Goal: Check status

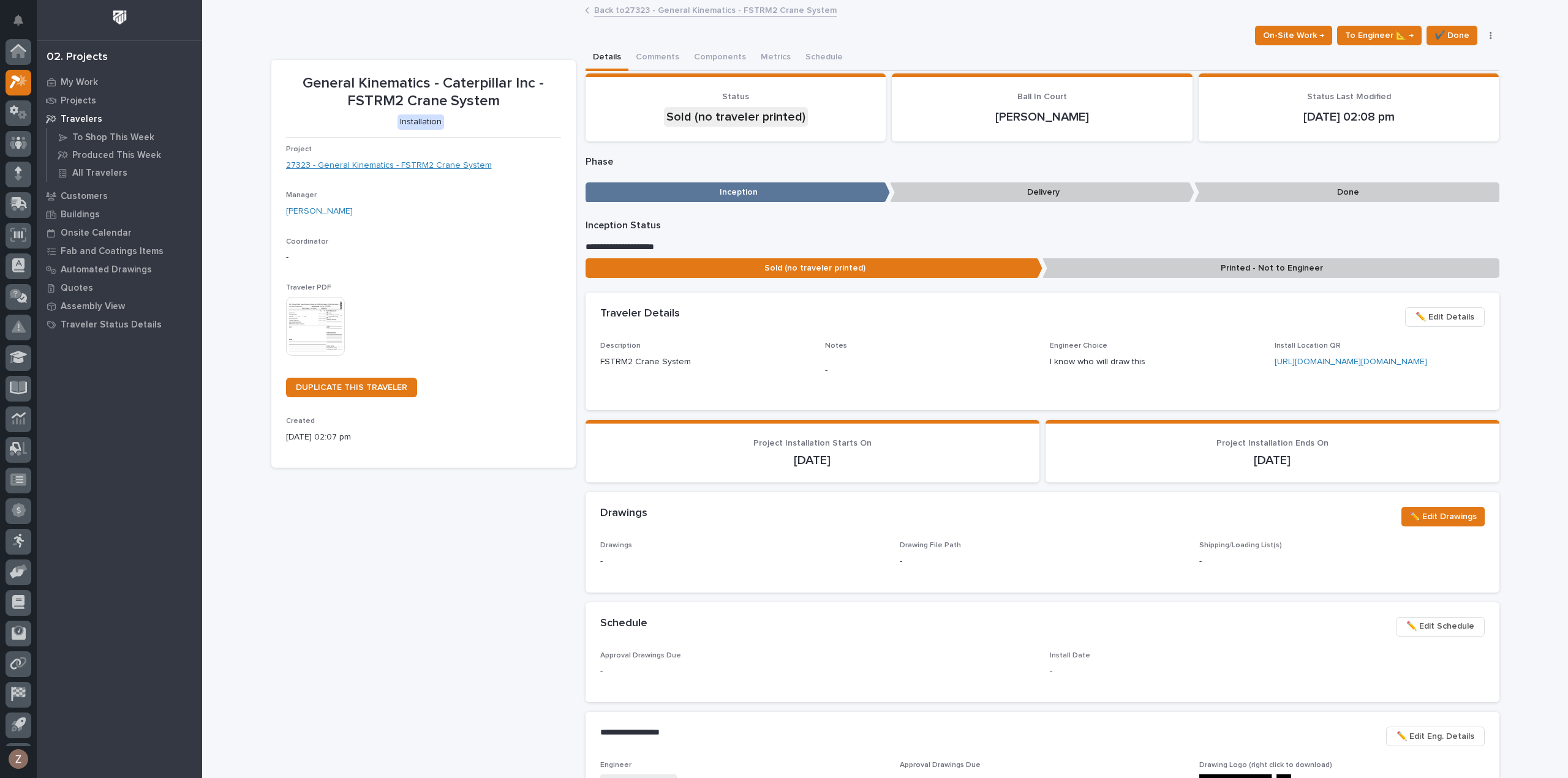
scroll to position [27, 0]
click at [21, 55] on icon at bounding box center [22, 54] width 11 height 12
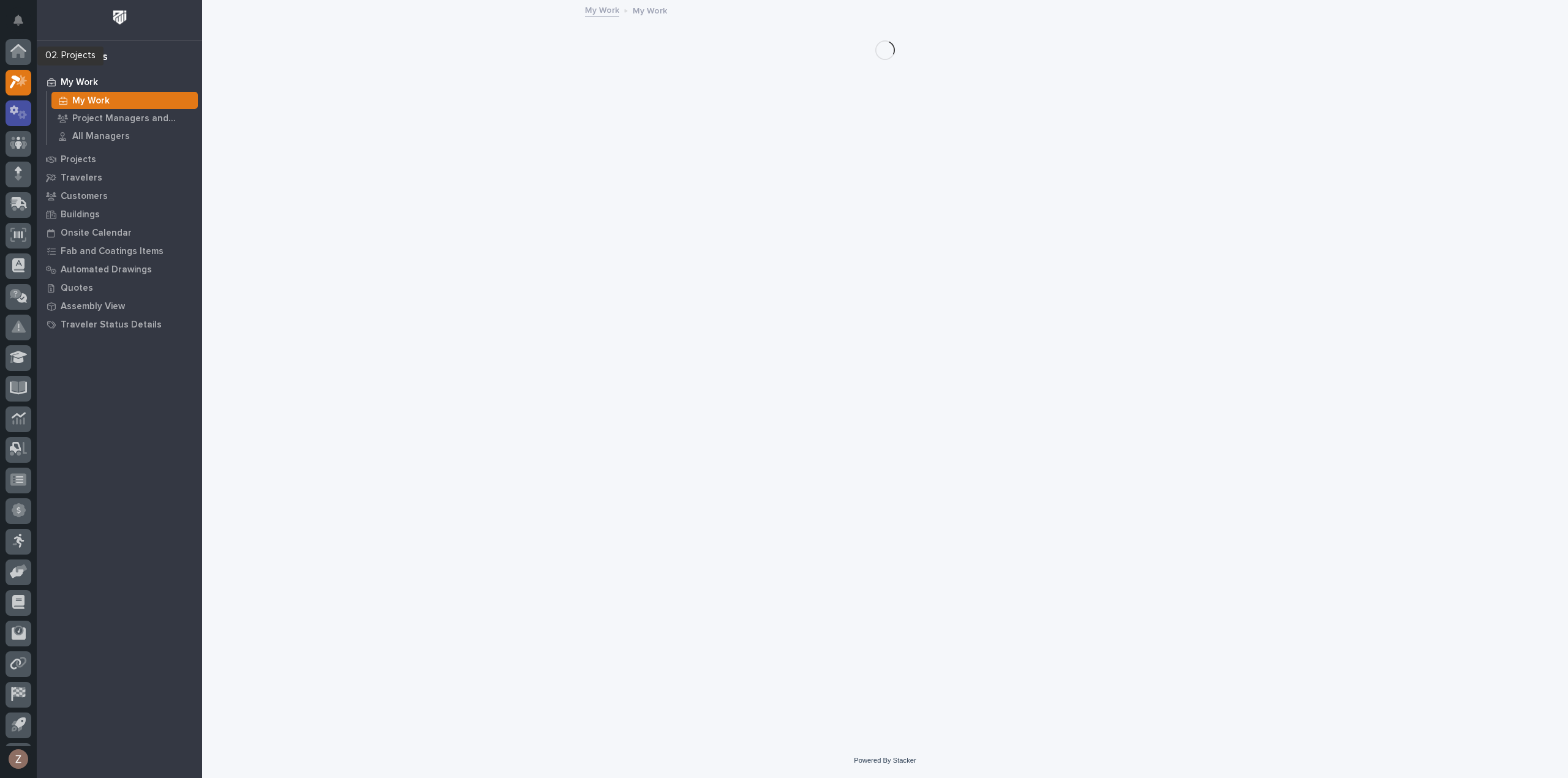
scroll to position [27, 0]
click at [16, 83] on icon at bounding box center [14, 83] width 8 height 9
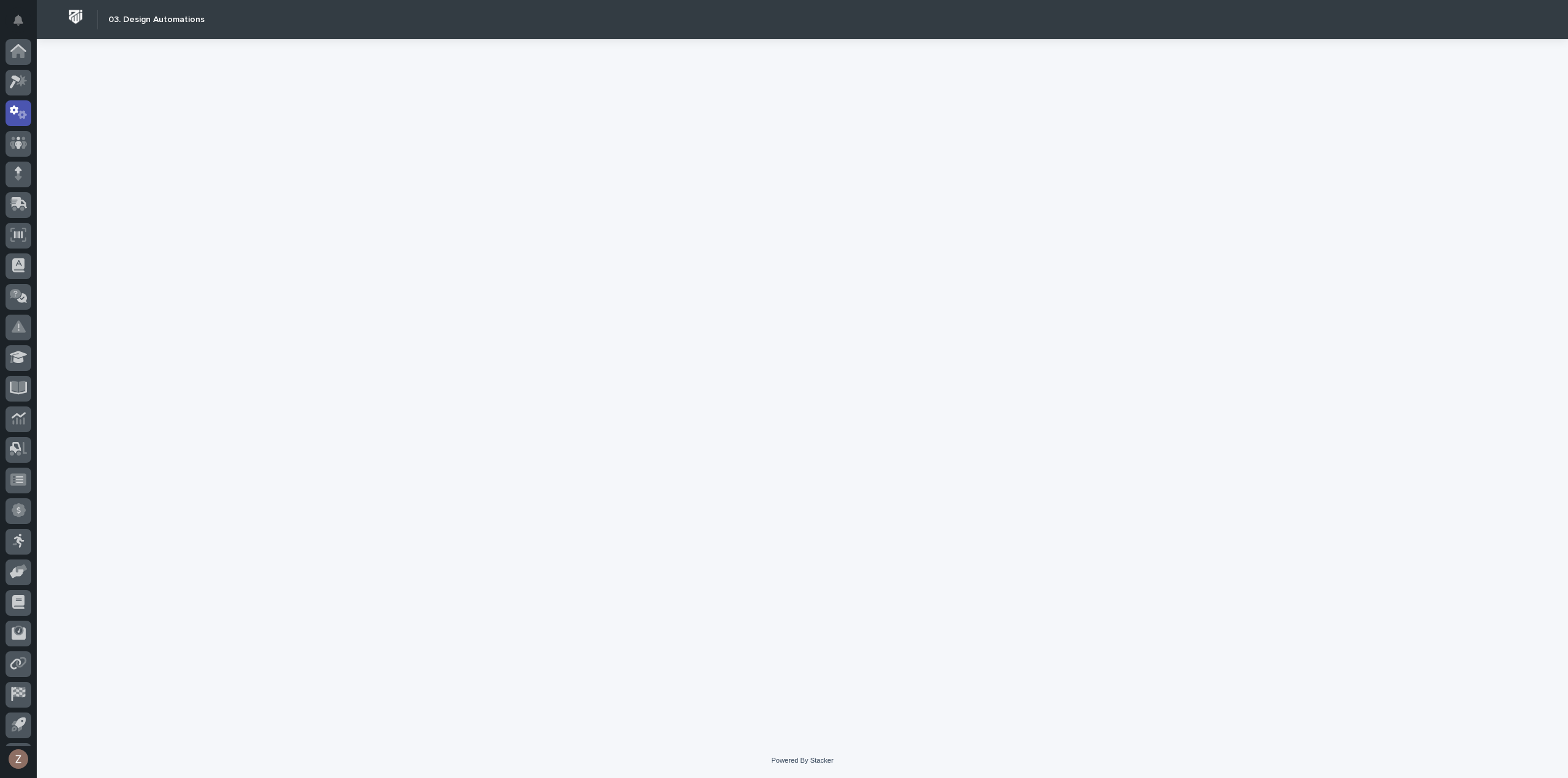
scroll to position [27, 0]
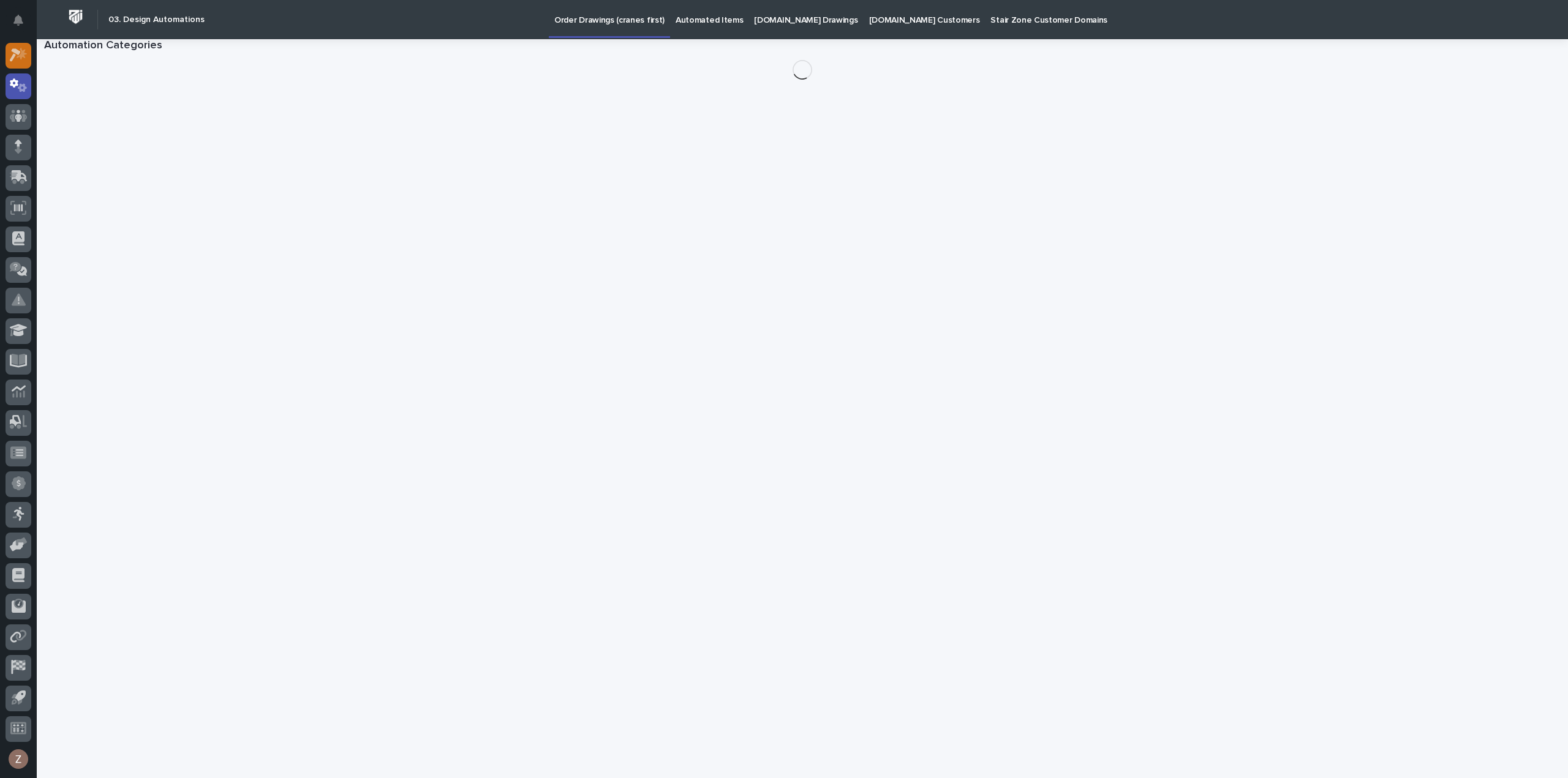
click at [25, 58] on icon at bounding box center [22, 54] width 11 height 12
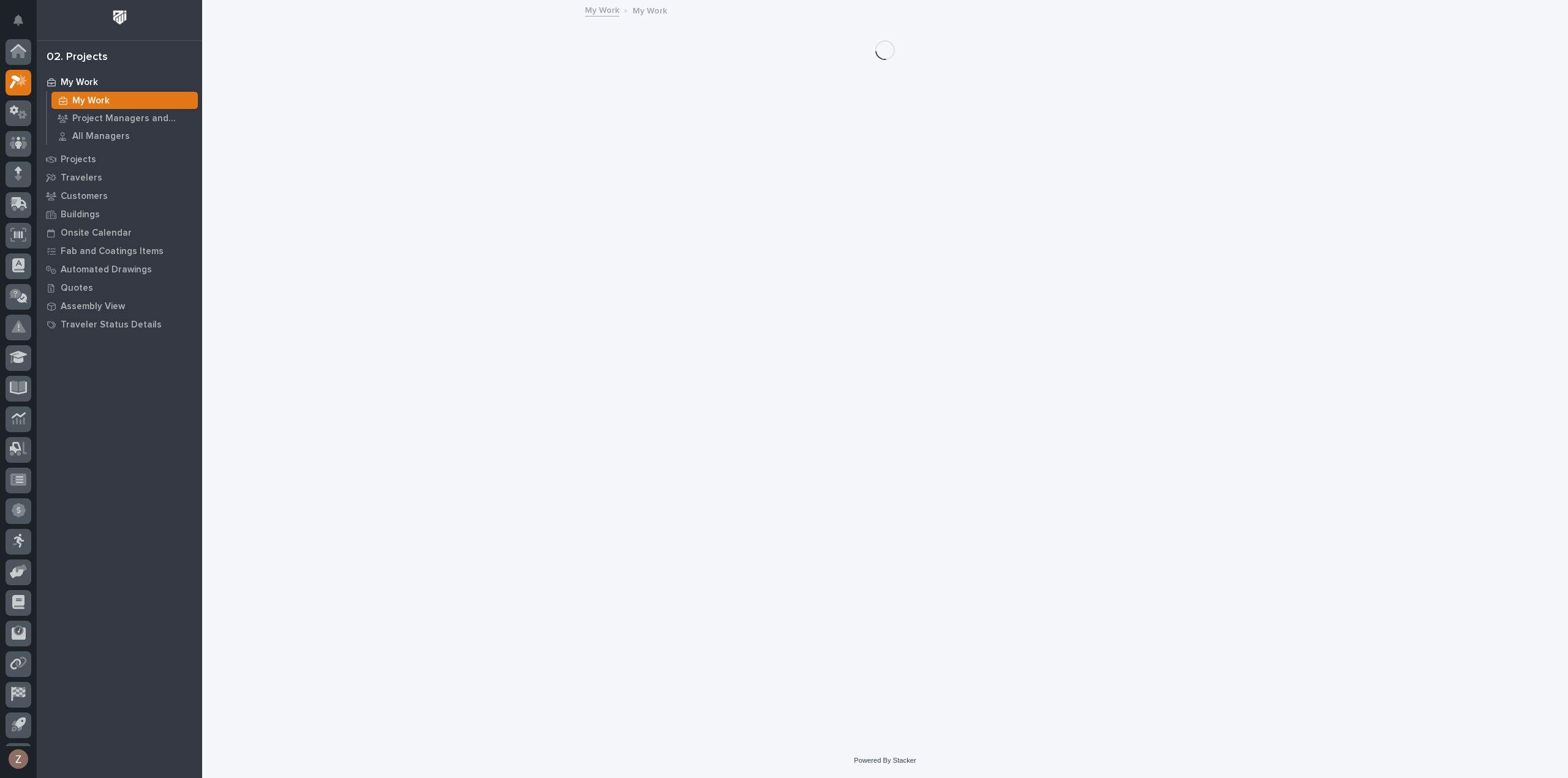
scroll to position [27, 0]
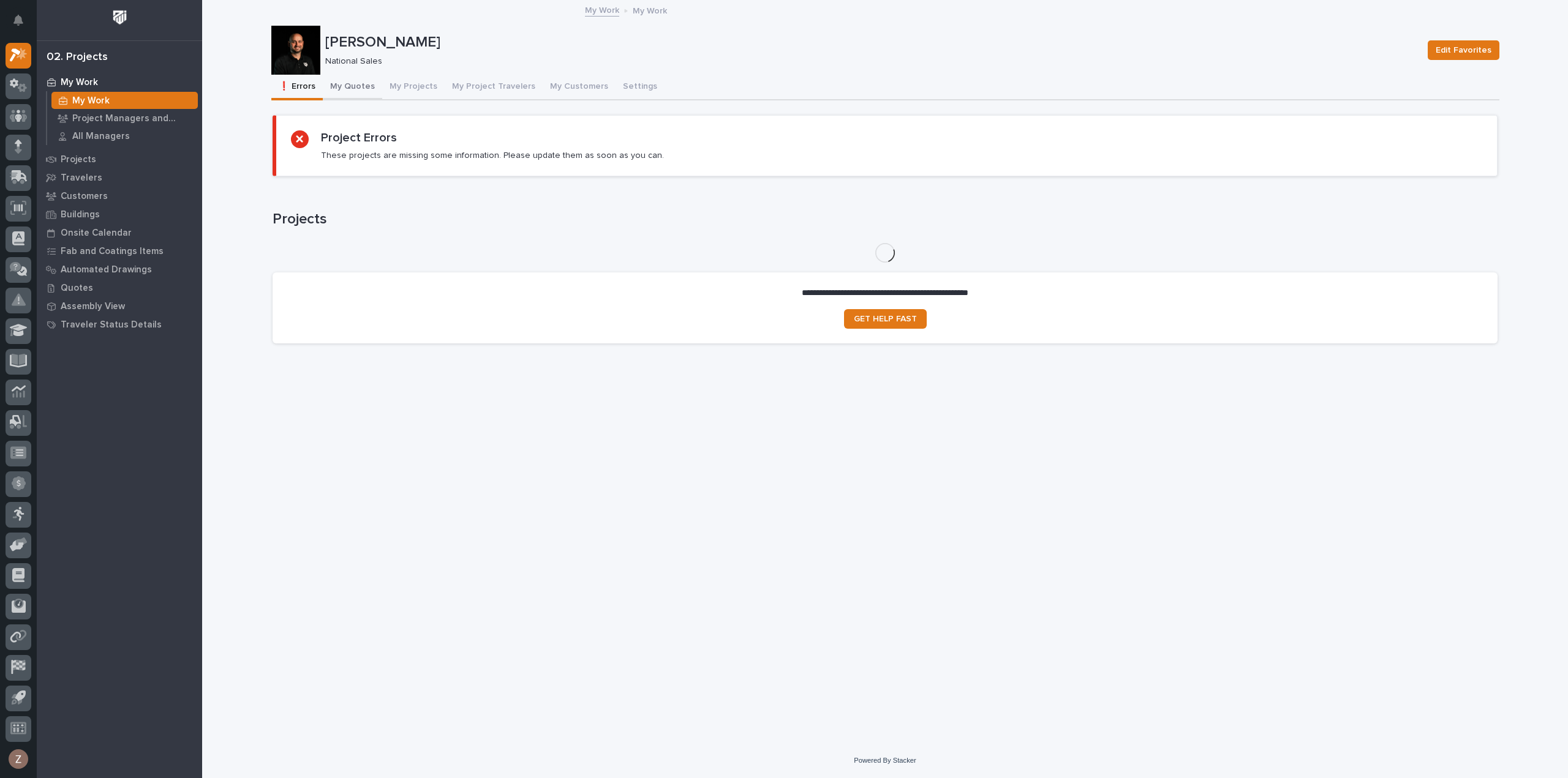
click at [349, 81] on button "My Quotes" at bounding box center [352, 87] width 59 height 26
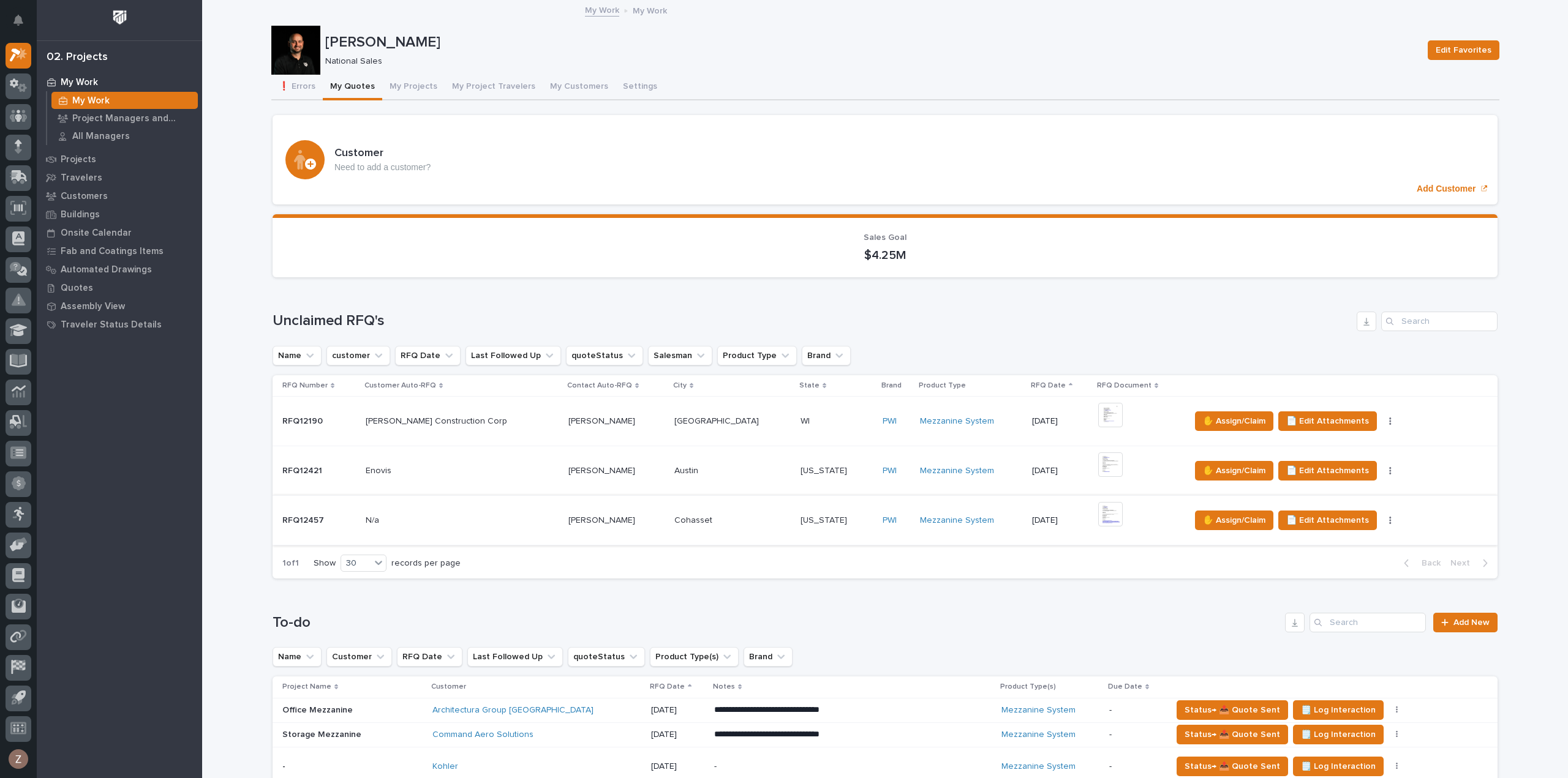
scroll to position [490, 0]
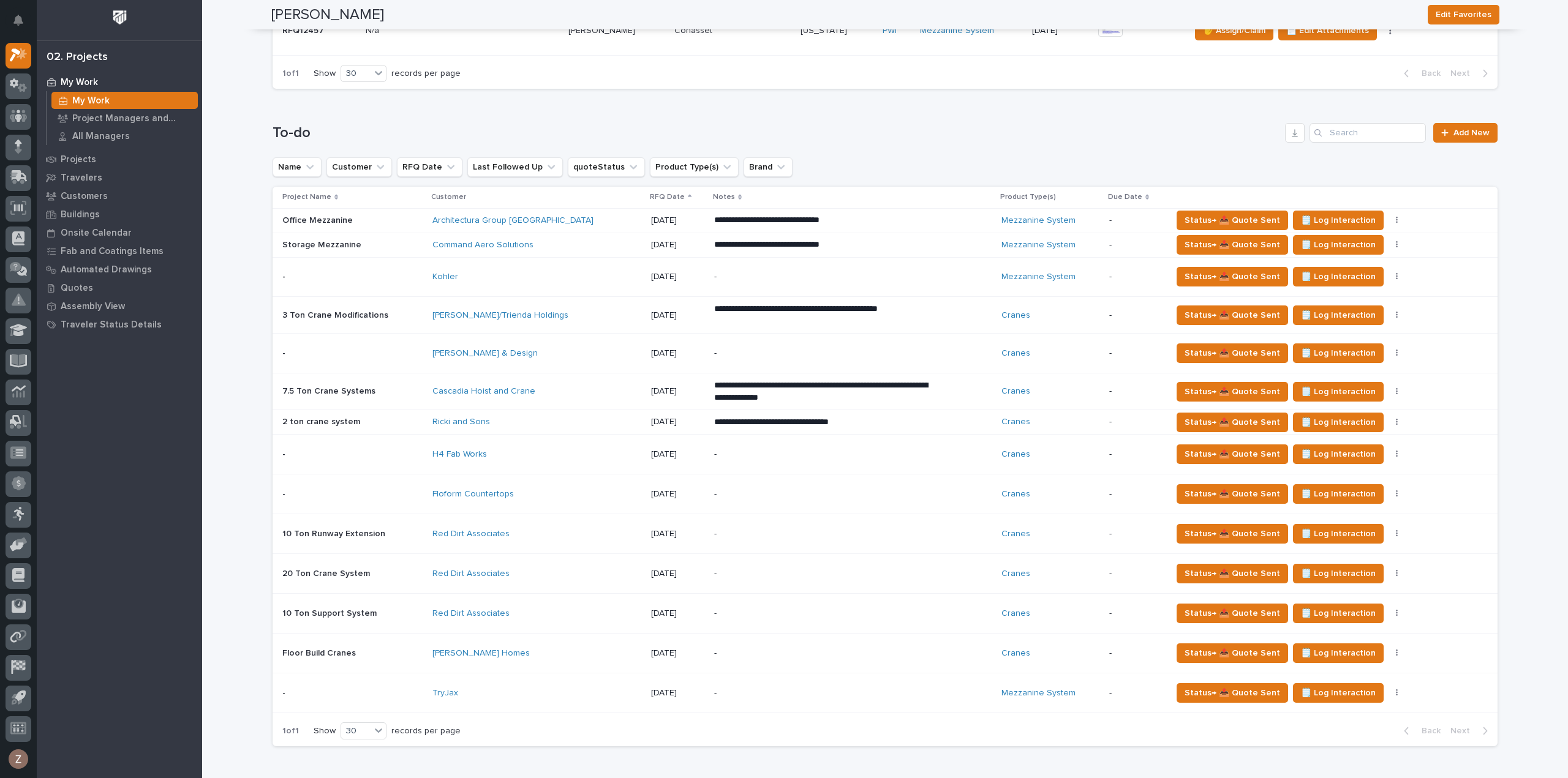
click at [863, 226] on div "**********" at bounding box center [852, 220] width 277 height 22
